Goal: Transaction & Acquisition: Purchase product/service

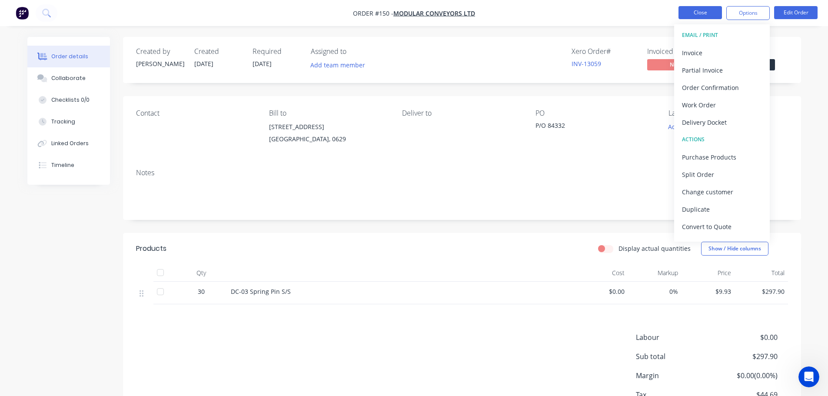
click at [697, 16] on button "Close" at bounding box center [699, 12] width 43 height 13
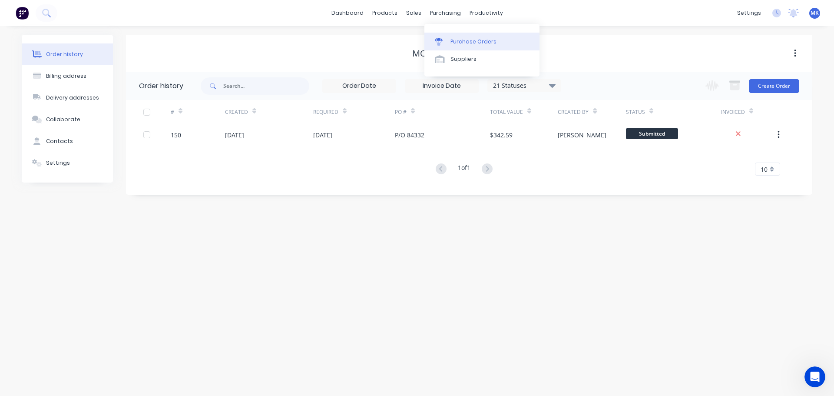
click at [457, 41] on div "Purchase Orders" at bounding box center [474, 42] width 46 height 8
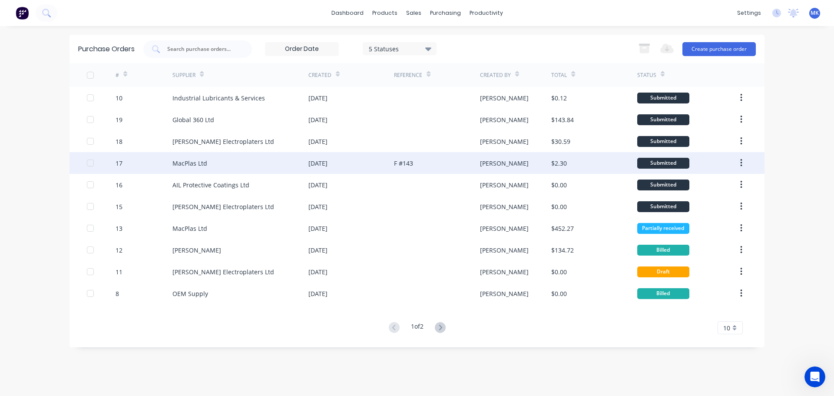
click at [193, 159] on div "MacPlas Ltd" at bounding box center [189, 163] width 35 height 9
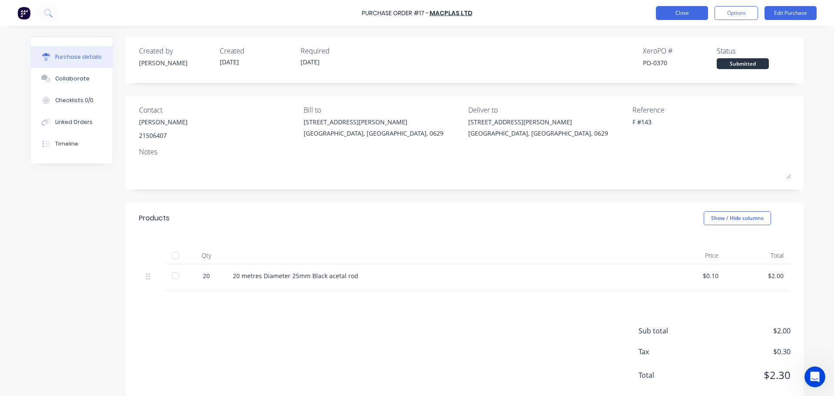
click at [686, 6] on div "Purchase Order #17 - MacPlas Ltd Close Options Edit Purchase" at bounding box center [417, 13] width 834 height 26
click at [682, 11] on button "Close" at bounding box center [682, 13] width 52 height 14
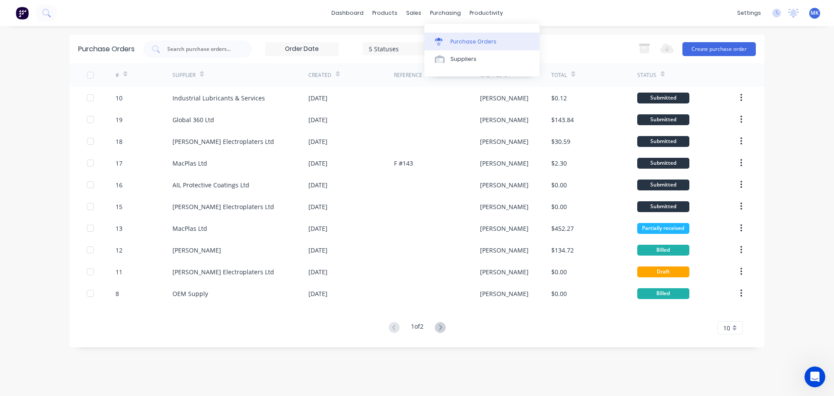
click at [458, 40] on div "Purchase Orders" at bounding box center [474, 42] width 46 height 8
click at [460, 41] on div "Purchase Orders" at bounding box center [474, 42] width 46 height 8
click at [460, 40] on div "Purchase Orders" at bounding box center [474, 42] width 46 height 8
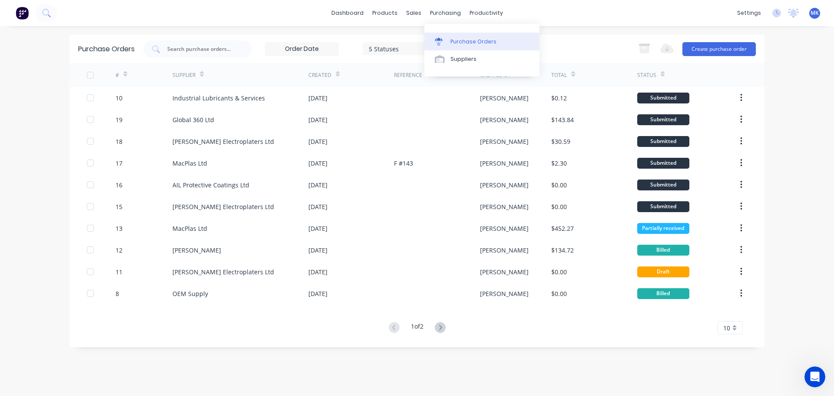
click at [460, 40] on div "Purchase Orders" at bounding box center [474, 42] width 46 height 8
click at [439, 11] on div "purchasing" at bounding box center [446, 13] width 40 height 13
click at [462, 39] on div "Purchase Orders" at bounding box center [474, 42] width 46 height 8
click at [715, 49] on button "Create purchase order" at bounding box center [719, 49] width 73 height 14
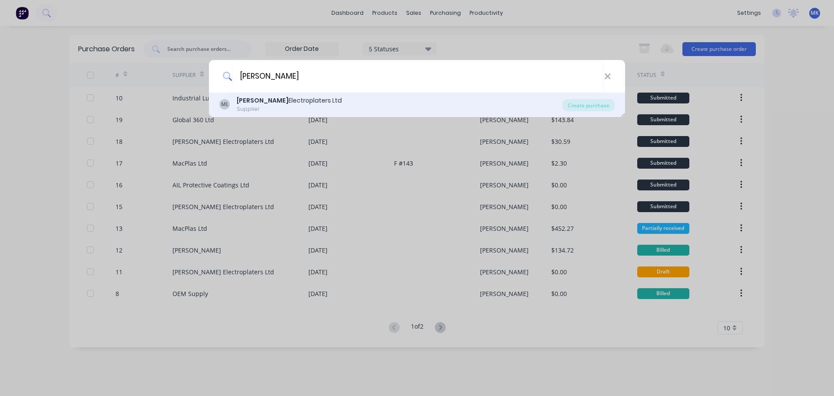
type input "[PERSON_NAME]"
click at [279, 103] on div "[PERSON_NAME] Electroplaters Ltd" at bounding box center [289, 100] width 105 height 9
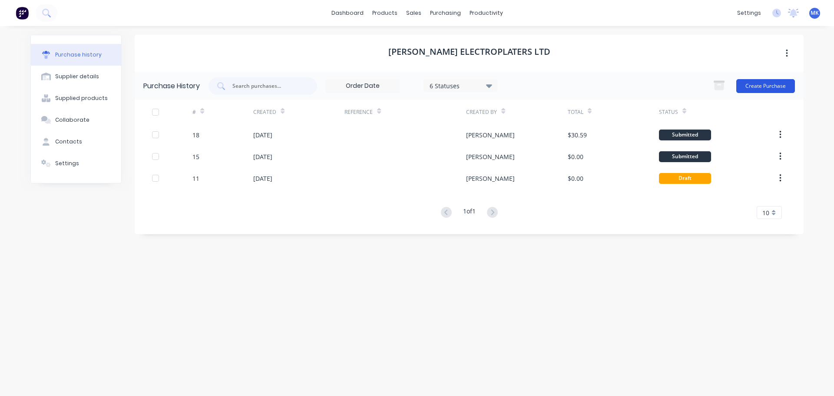
click at [752, 89] on button "Create Purchase" at bounding box center [765, 86] width 59 height 14
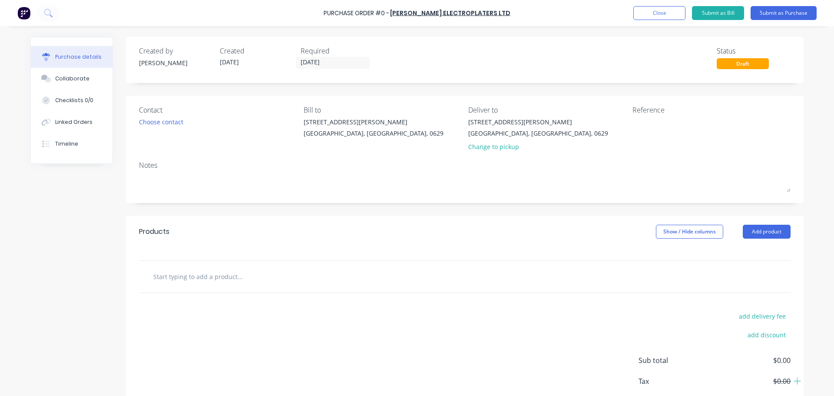
click at [209, 280] on input "text" at bounding box center [240, 276] width 174 height 17
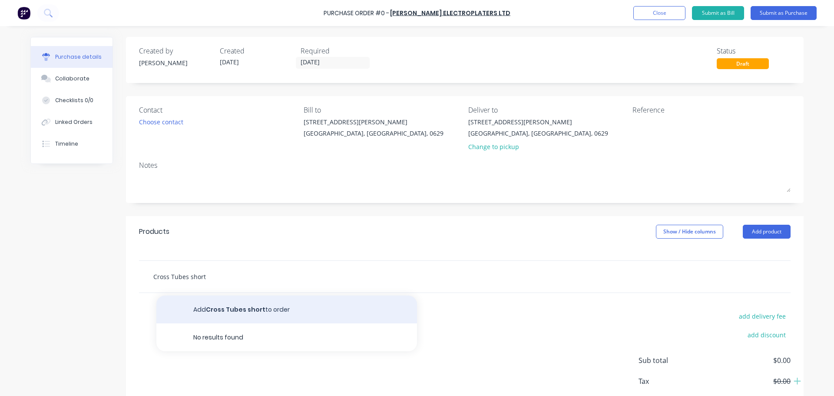
type input "Cross Tubes short"
click at [219, 311] on button "Add Cross Tubes short to order" at bounding box center [286, 309] width 261 height 28
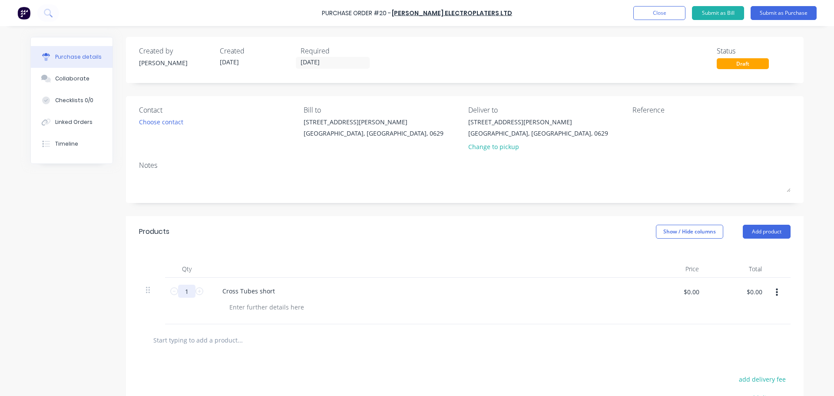
click at [182, 291] on input "1" at bounding box center [186, 291] width 17 height 13
type input "315"
click at [268, 347] on input "text" at bounding box center [240, 339] width 174 height 17
click at [235, 341] on input "Cross Tube inserts short" at bounding box center [240, 339] width 174 height 17
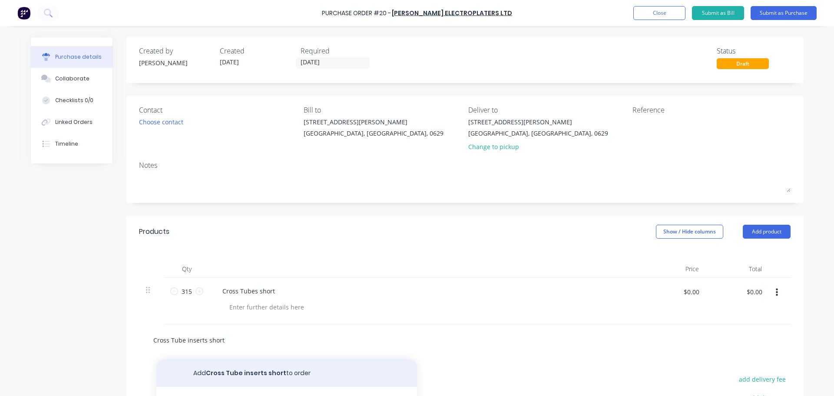
type input "Cross Tube inserts short"
click at [263, 372] on button "Add Cross Tube inserts short to order" at bounding box center [286, 373] width 261 height 28
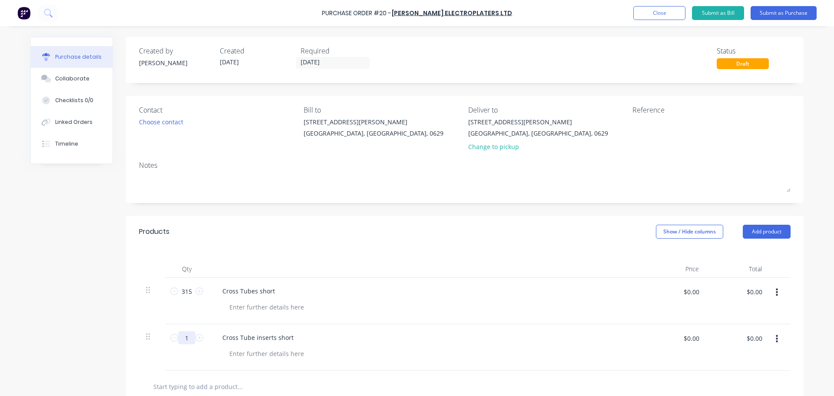
click at [183, 338] on input "1" at bounding box center [186, 337] width 17 height 13
type input "80"
click at [388, 352] on div at bounding box center [429, 353] width 414 height 13
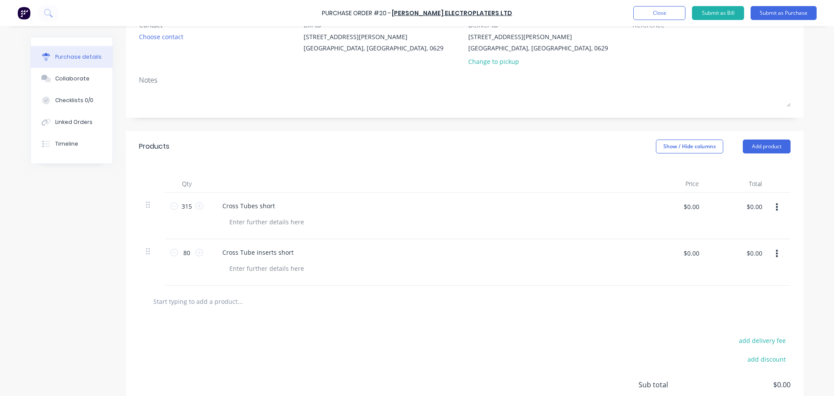
scroll to position [87, 0]
click at [289, 218] on div at bounding box center [266, 220] width 89 height 13
drag, startPoint x: 317, startPoint y: 220, endPoint x: 221, endPoint y: 219, distance: 96.0
click at [222, 219] on div "12Um zinc plate , Blue passivate" at bounding box center [276, 220] width 108 height 13
copy div "12Um zinc plate , Blue passivate"
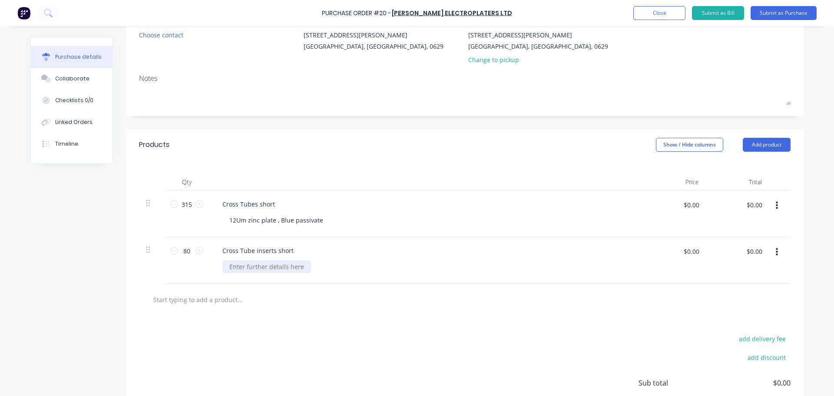
click at [244, 262] on div at bounding box center [266, 266] width 89 height 13
paste div
drag, startPoint x: 325, startPoint y: 308, endPoint x: 351, endPoint y: 323, distance: 30.7
click at [327, 310] on div at bounding box center [465, 300] width 652 height 32
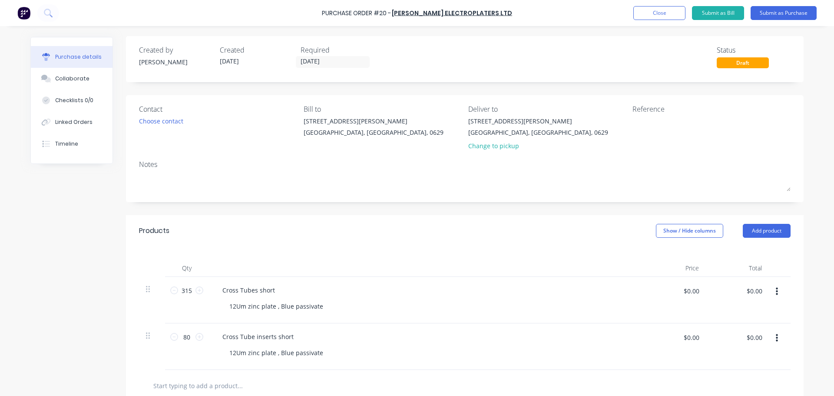
scroll to position [0, 0]
click at [320, 63] on input "[DATE]" at bounding box center [332, 62] width 73 height 11
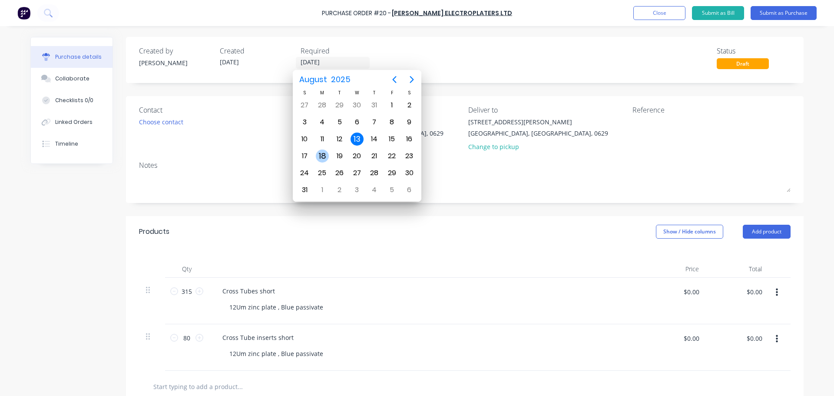
click at [322, 156] on div "18" at bounding box center [322, 155] width 13 height 13
type input "[DATE]"
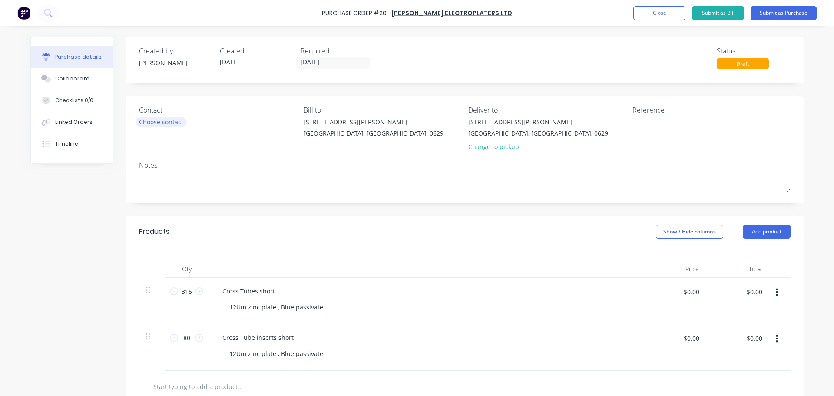
click at [176, 125] on div "Choose contact" at bounding box center [161, 121] width 44 height 9
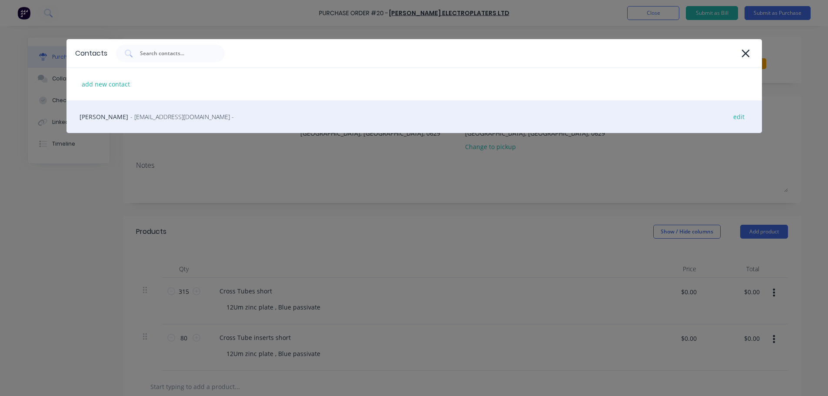
click at [83, 115] on div "[PERSON_NAME] - [EMAIL_ADDRESS][DOMAIN_NAME] - edit" at bounding box center [413, 116] width 695 height 33
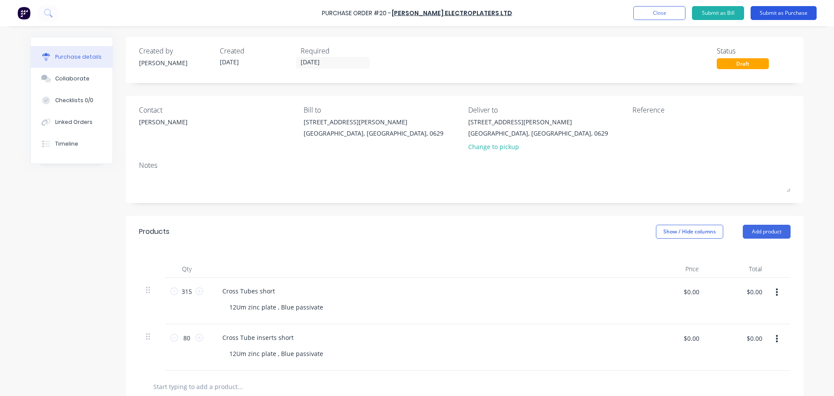
click at [772, 14] on button "Submit as Purchase" at bounding box center [784, 13] width 66 height 14
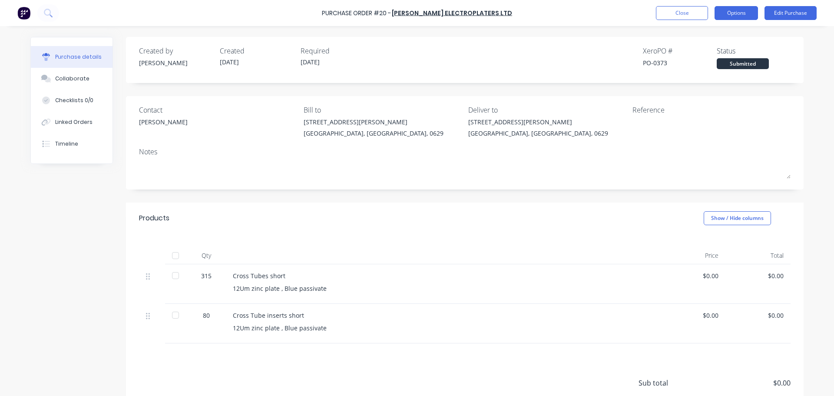
click at [739, 15] on button "Options" at bounding box center [736, 13] width 43 height 14
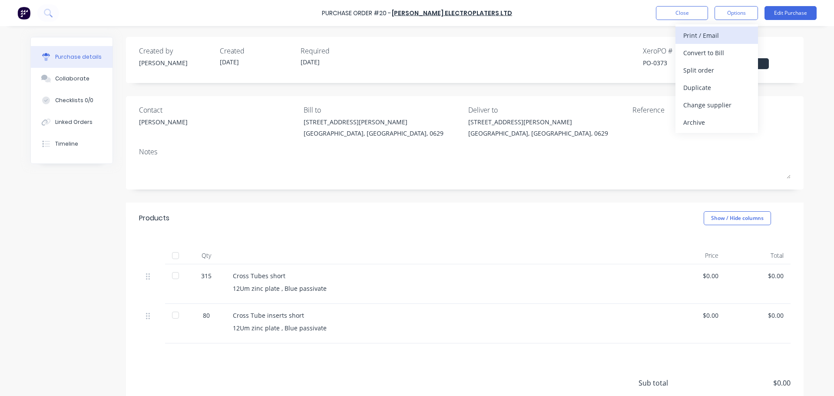
click at [725, 35] on div "Print / Email" at bounding box center [716, 35] width 67 height 13
click at [700, 72] on div "Without pricing" at bounding box center [716, 70] width 67 height 13
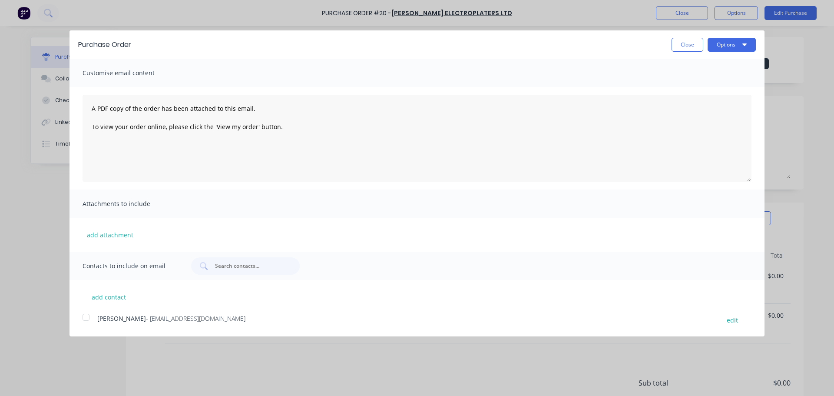
click at [81, 322] on div at bounding box center [85, 316] width 17 height 17
click at [730, 46] on button "Options" at bounding box center [732, 45] width 48 height 14
click at [699, 67] on div "Print" at bounding box center [714, 66] width 67 height 13
